Goal: Task Accomplishment & Management: Use online tool/utility

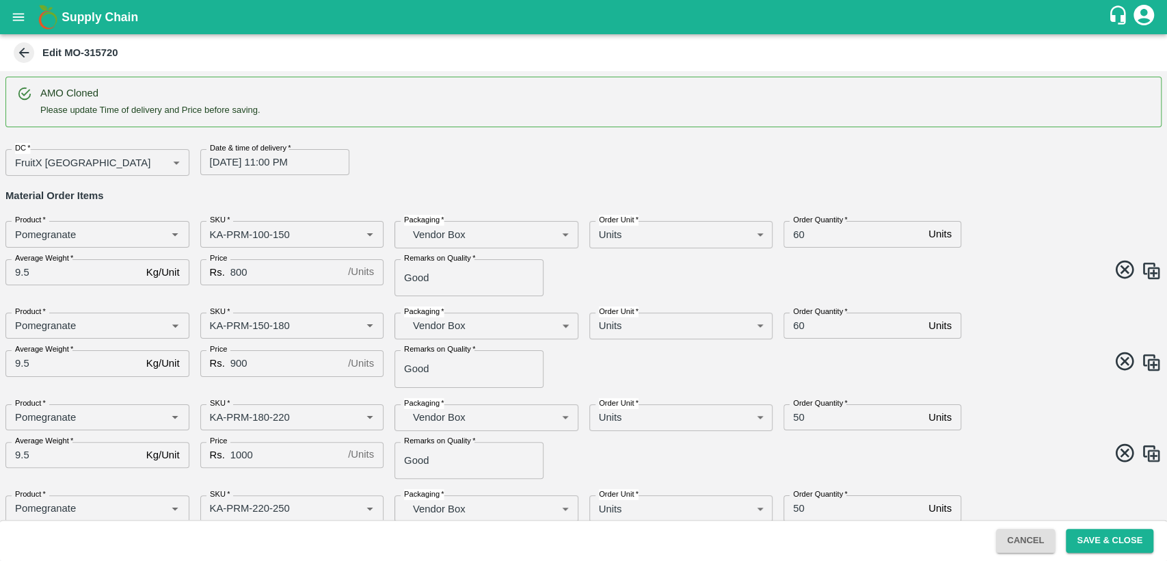
scroll to position [531, 0]
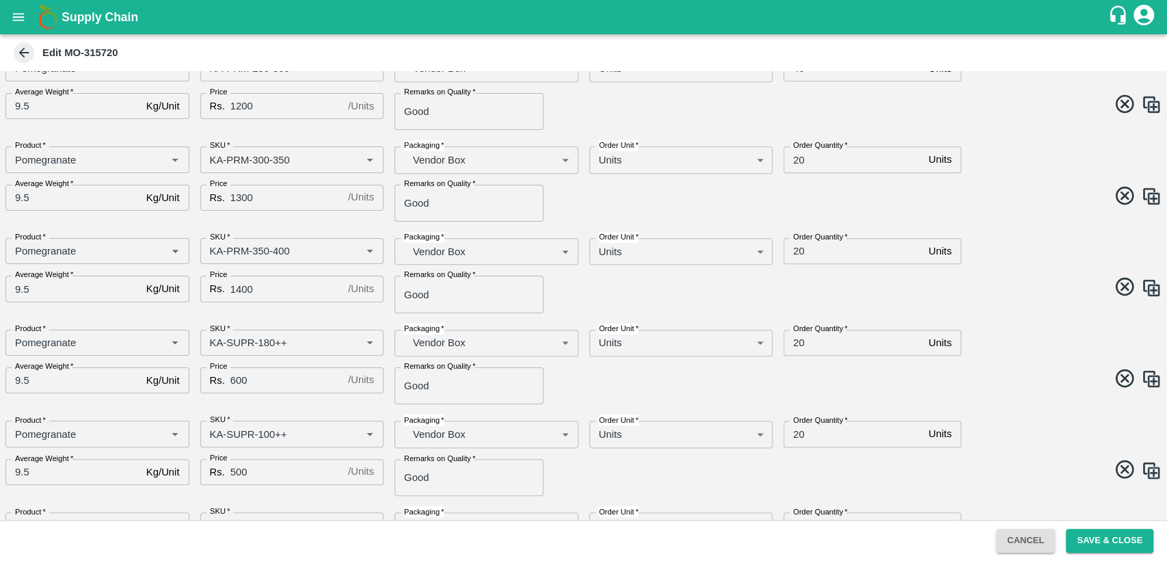
click at [260, 482] on input "500" at bounding box center [286, 472] width 112 height 26
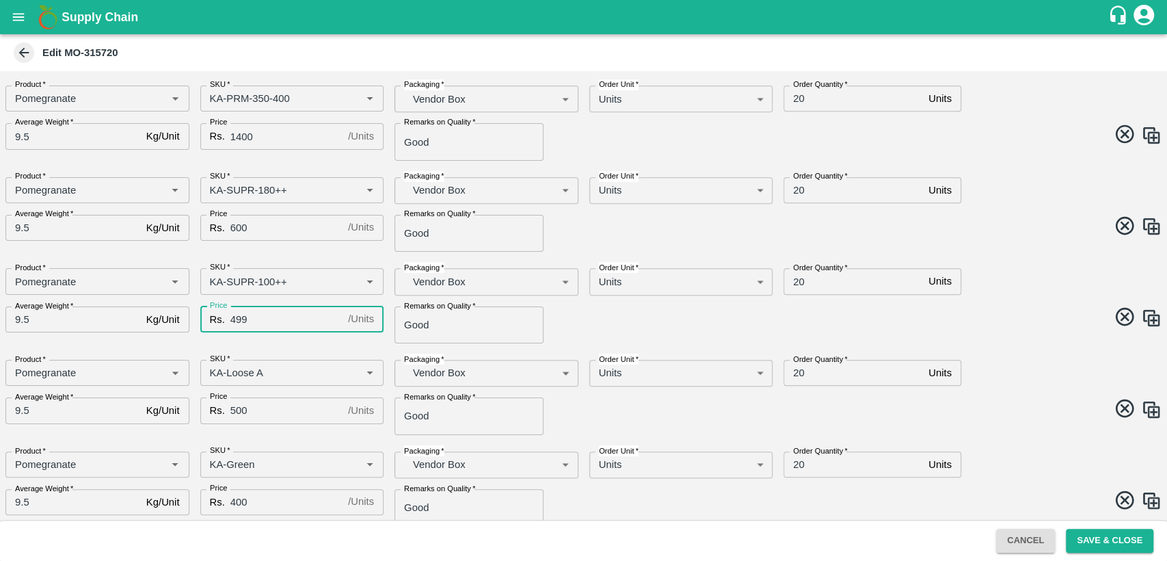
scroll to position [787, 0]
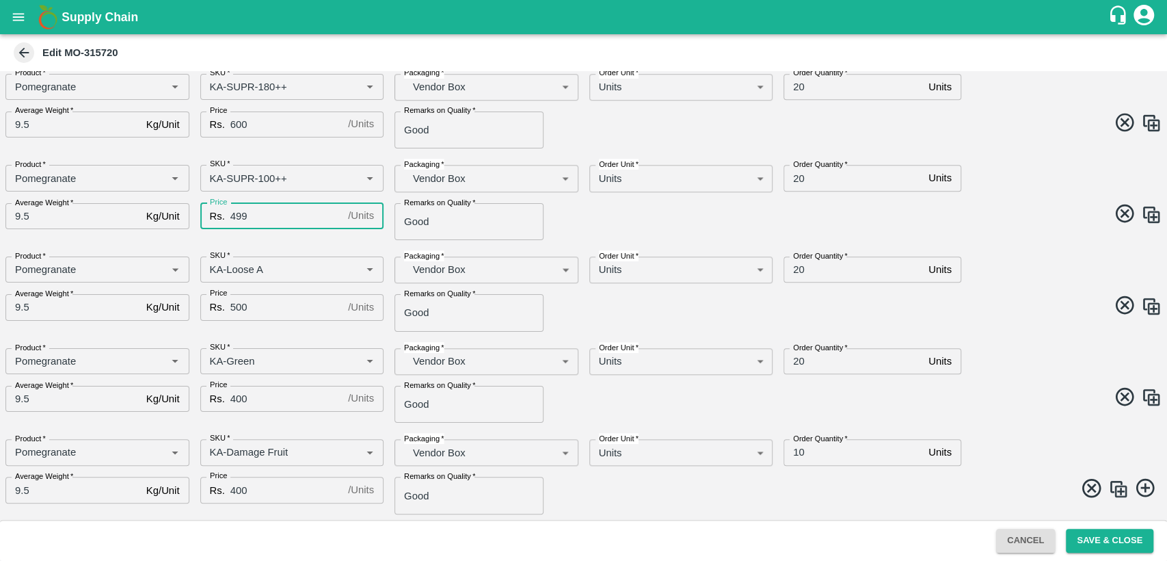
type input "499"
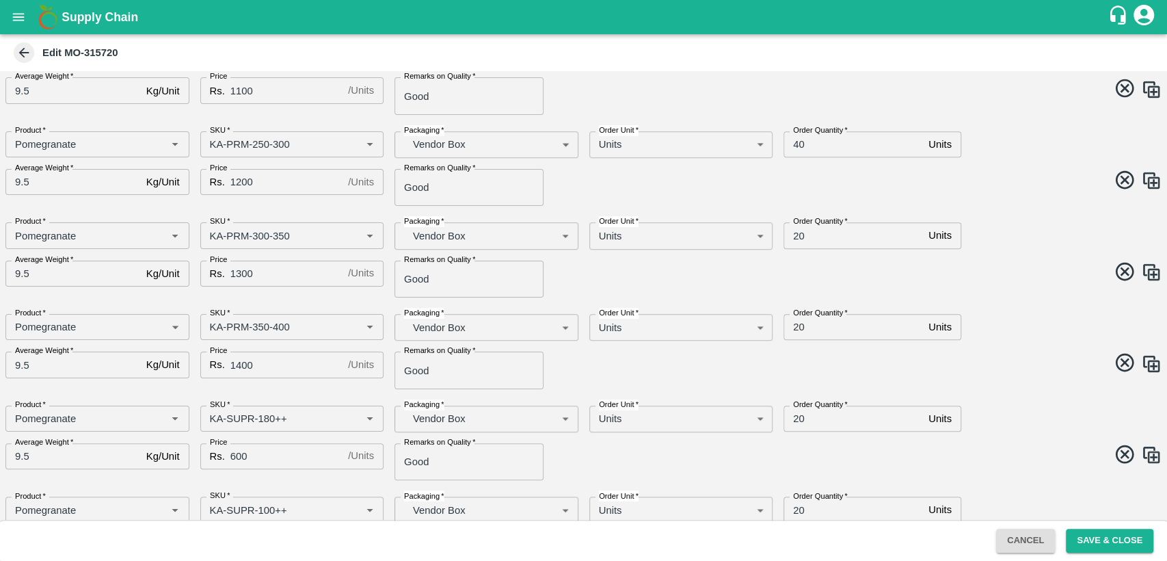
scroll to position [531, 0]
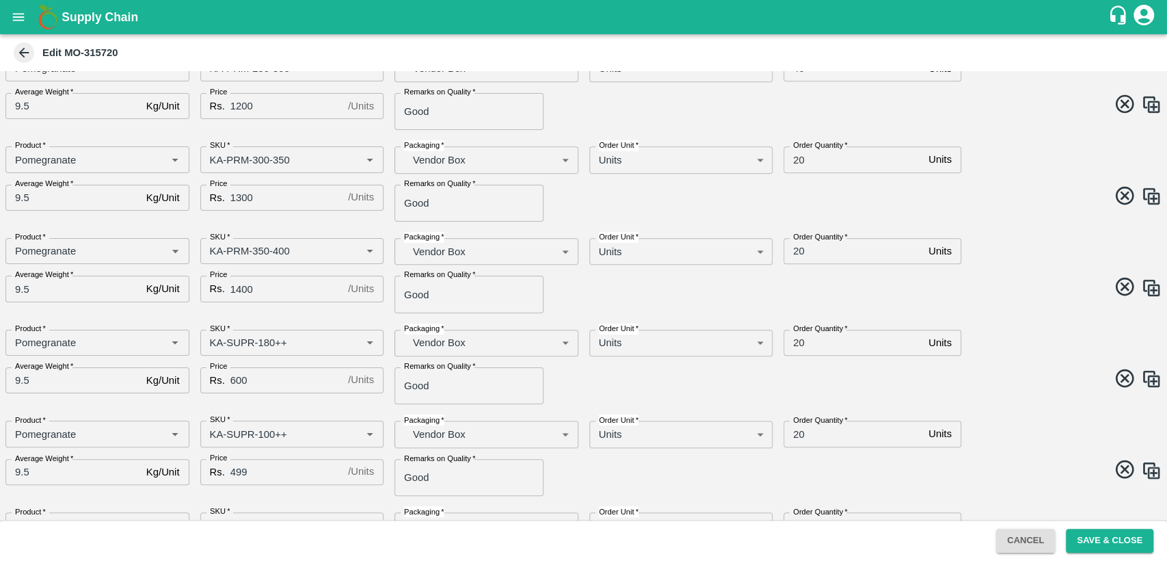
click at [808, 431] on input "20" at bounding box center [854, 434] width 140 height 26
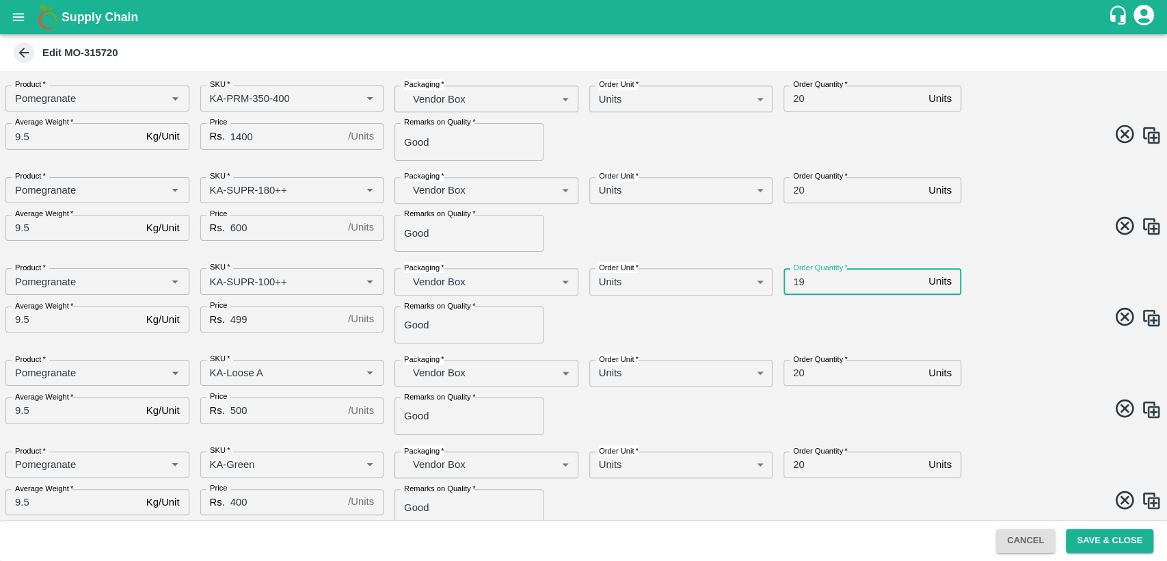
click at [797, 284] on input "19" at bounding box center [854, 281] width 140 height 26
type input "20"
click at [799, 371] on input "20" at bounding box center [854, 373] width 140 height 26
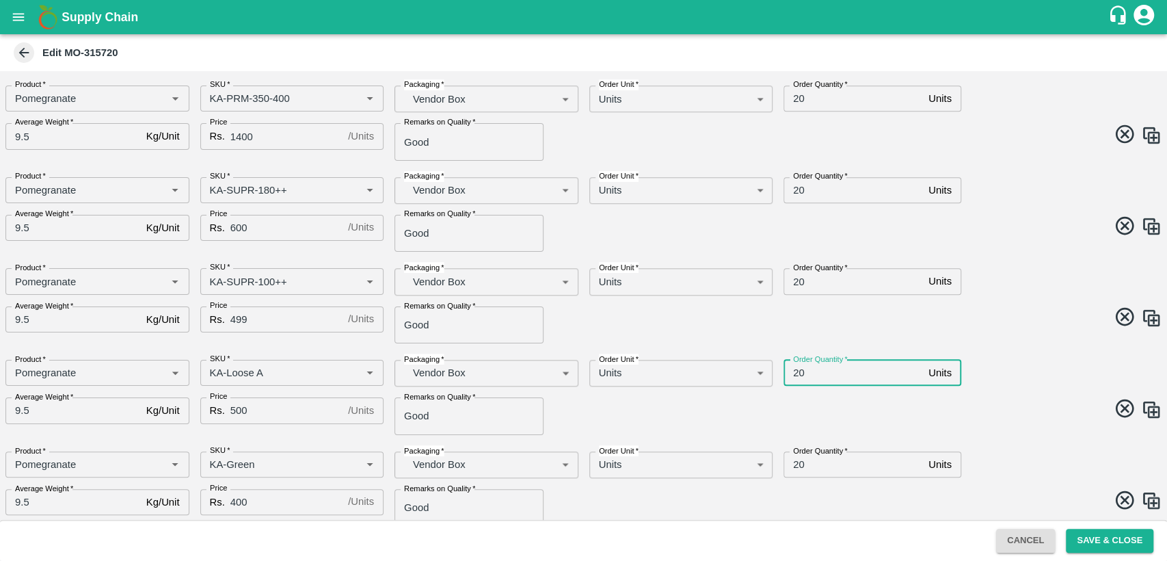
click at [799, 466] on input "20" at bounding box center [854, 464] width 140 height 26
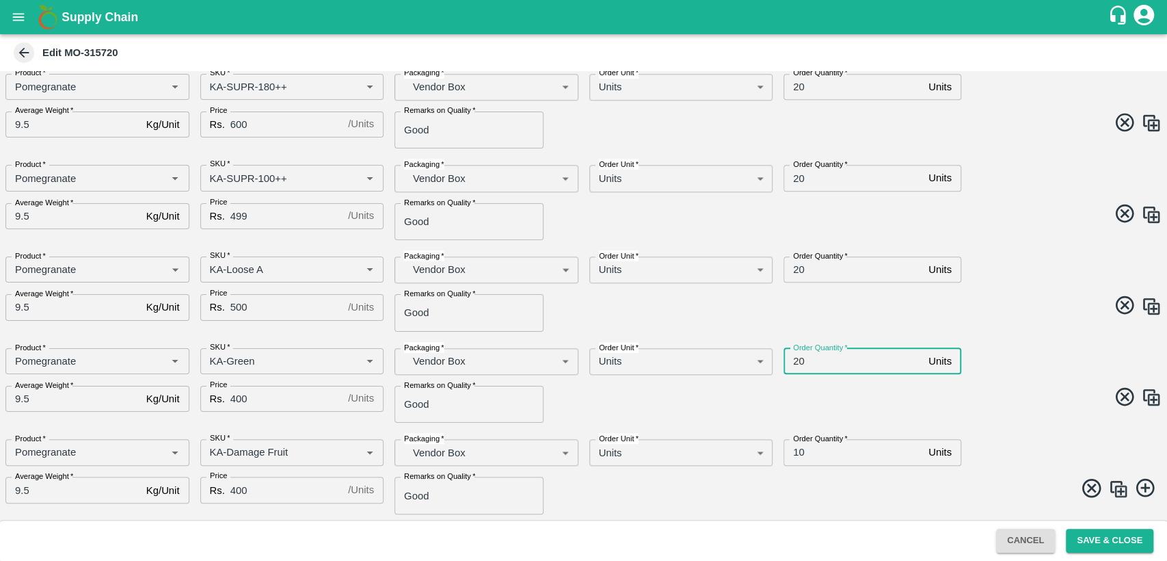
click at [793, 356] on input "20" at bounding box center [854, 361] width 140 height 26
click at [811, 401] on span at bounding box center [871, 399] width 584 height 27
click at [799, 357] on input "10" at bounding box center [854, 361] width 140 height 26
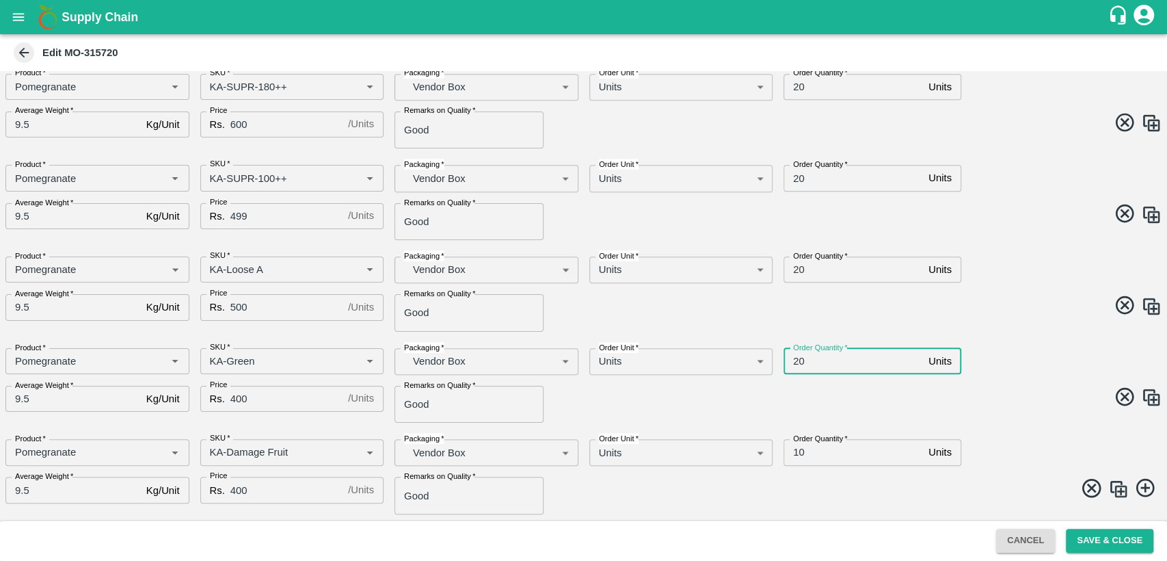
type input "20"
click at [798, 453] on input "10" at bounding box center [854, 452] width 140 height 26
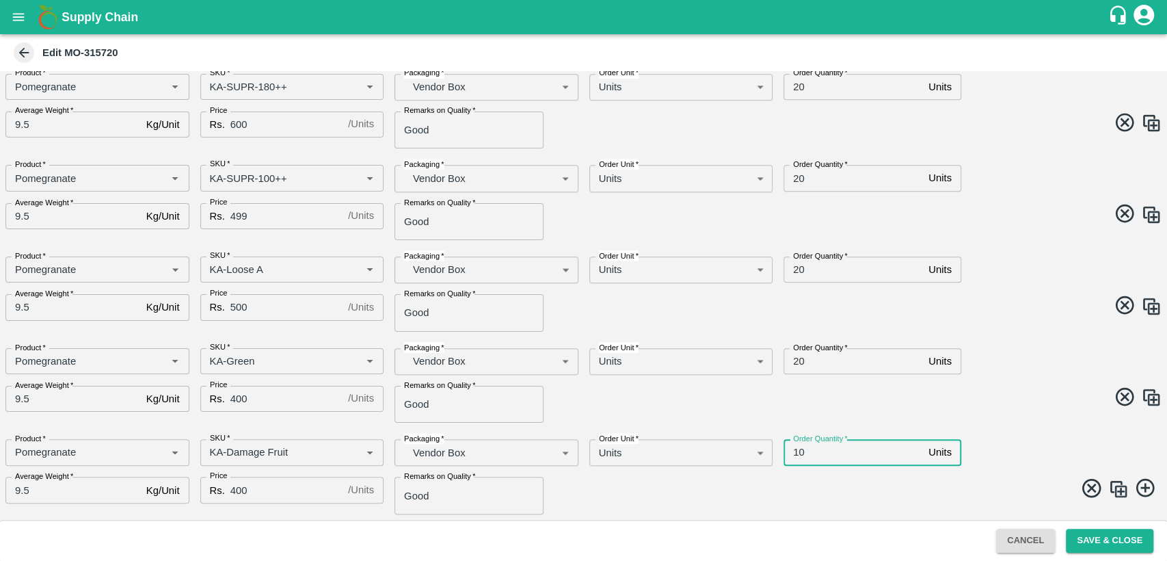
click at [798, 453] on input "10" at bounding box center [854, 452] width 140 height 26
type input "20"
click at [857, 403] on span at bounding box center [871, 399] width 584 height 27
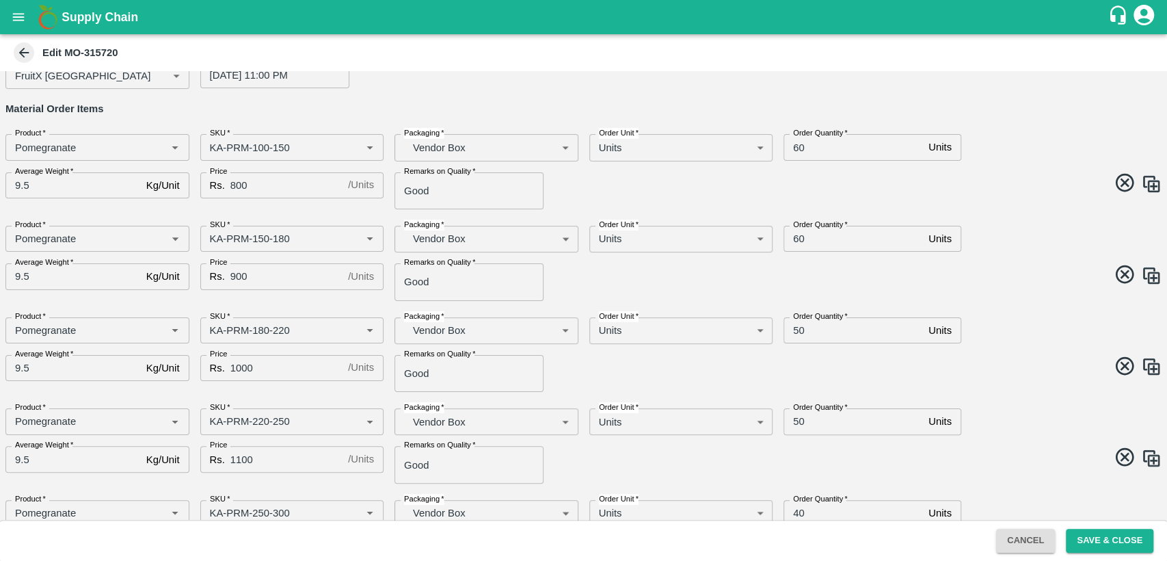
scroll to position [0, 0]
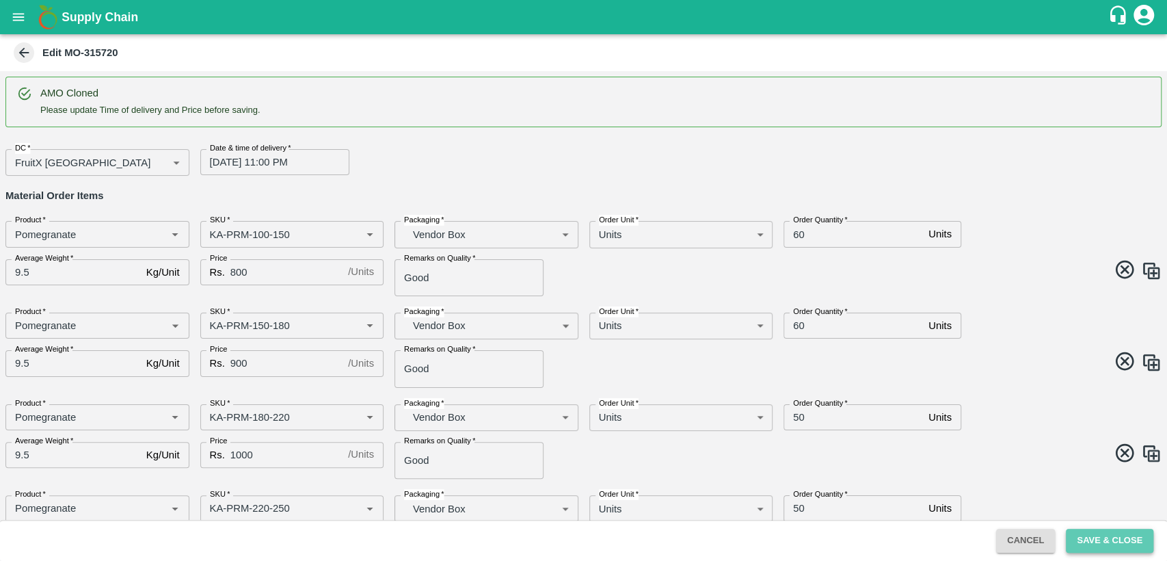
click at [1126, 542] on button "Save & Close" at bounding box center [1110, 541] width 88 height 24
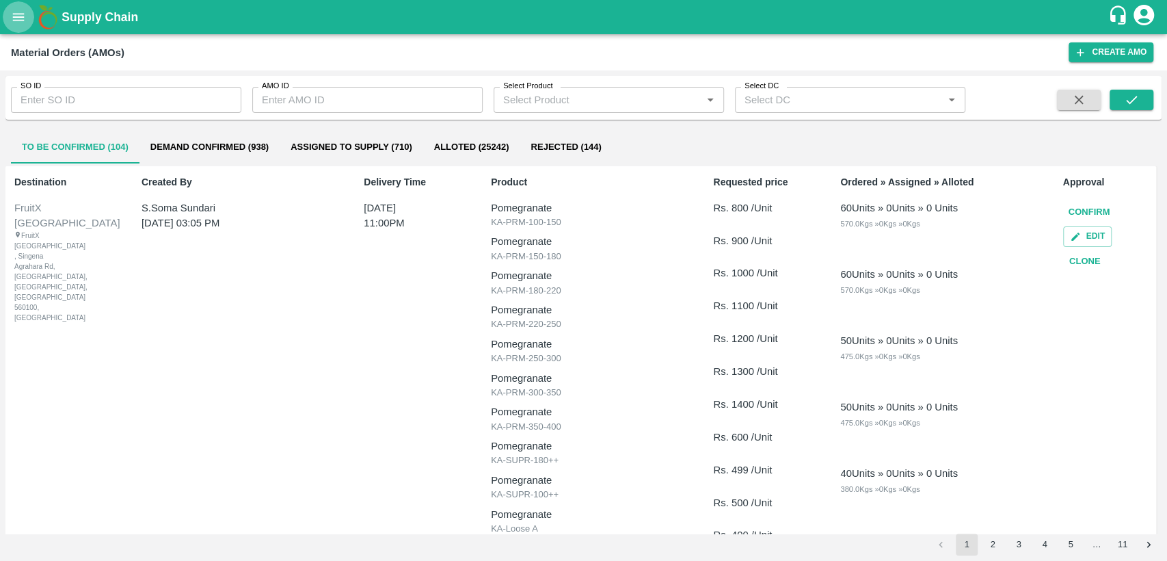
click at [18, 18] on icon "open drawer" at bounding box center [18, 17] width 15 height 15
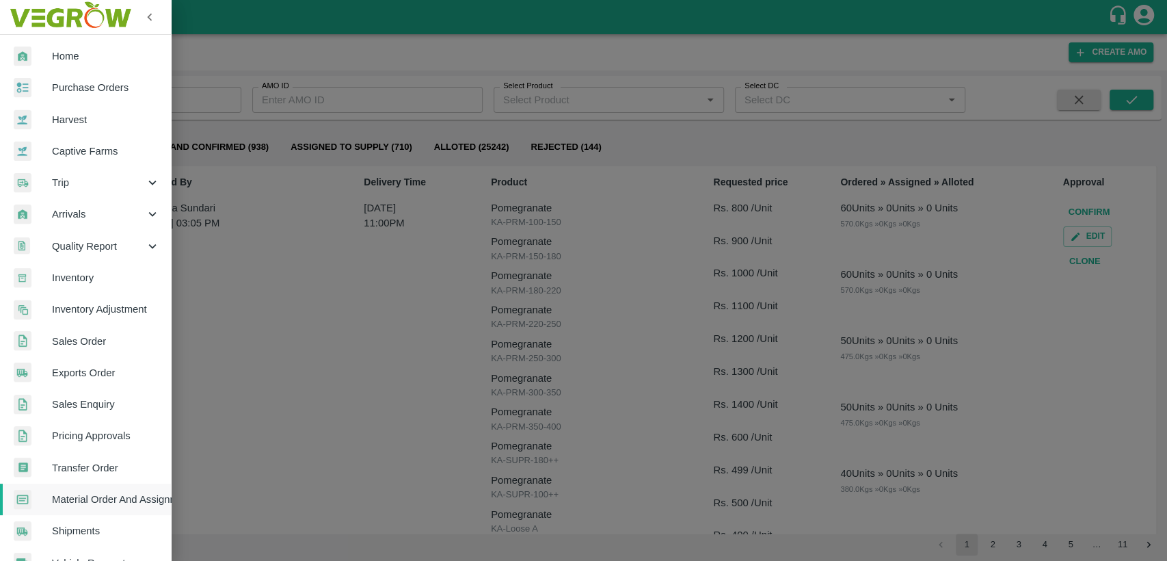
click at [37, 57] on div at bounding box center [33, 57] width 38 height 20
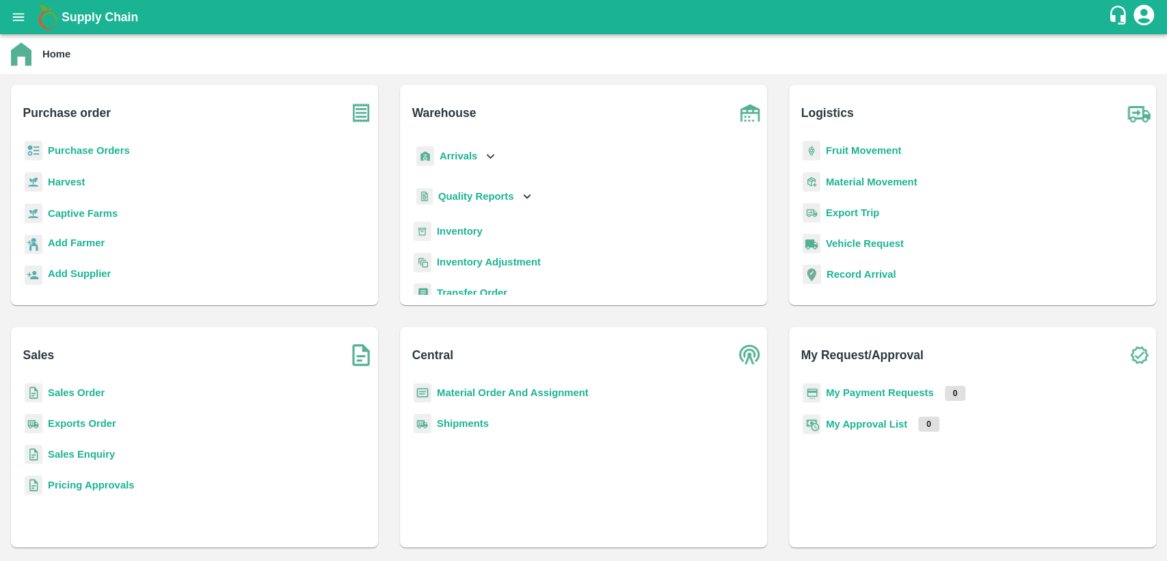
click at [89, 389] on b "Sales Order" at bounding box center [76, 392] width 57 height 11
